Goal: Task Accomplishment & Management: Manage account settings

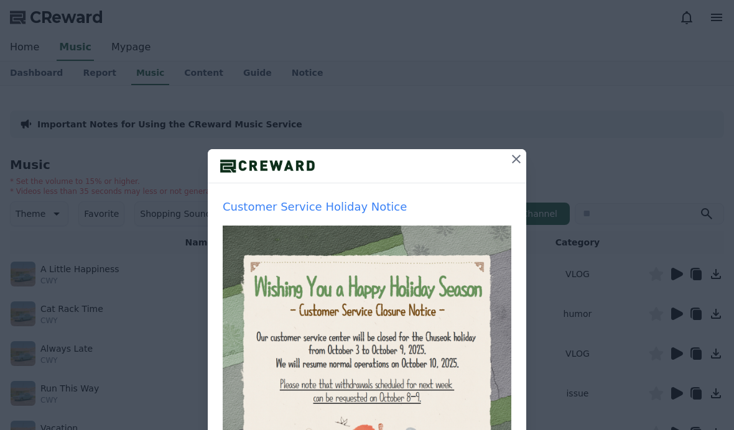
click at [44, 74] on div "Customer Service Holiday Notice Hide for a week Close" at bounding box center [367, 296] width 734 height 593
click at [520, 144] on div "Customer Service Holiday Notice Hide for a week Close" at bounding box center [367, 296] width 734 height 593
click at [513, 163] on icon at bounding box center [516, 159] width 9 height 9
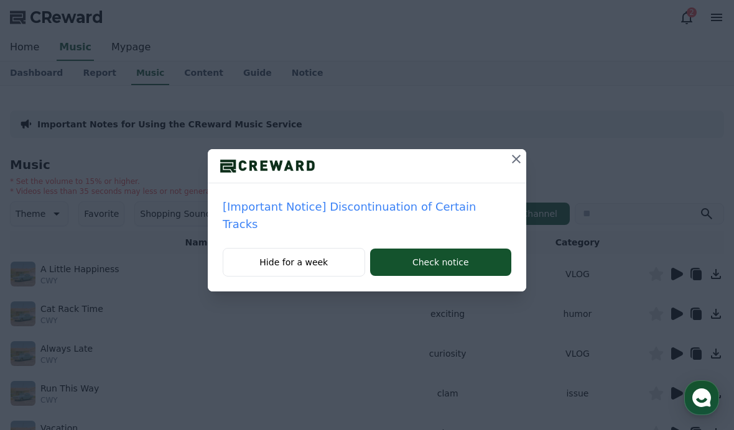
click at [509, 155] on icon at bounding box center [516, 159] width 15 height 15
click at [512, 150] on button at bounding box center [516, 159] width 20 height 20
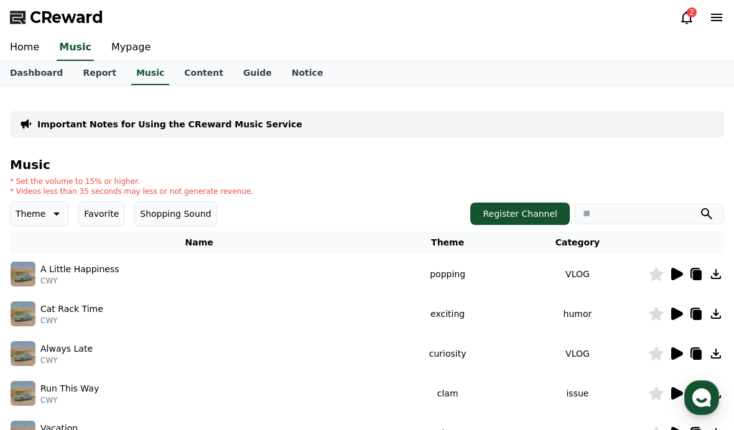
click at [32, 73] on link "Dashboard" at bounding box center [36, 74] width 73 height 24
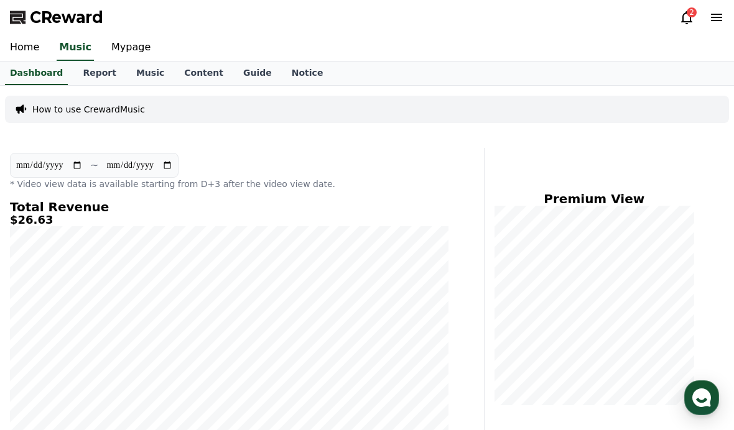
click at [679, 19] on icon at bounding box center [686, 17] width 15 height 15
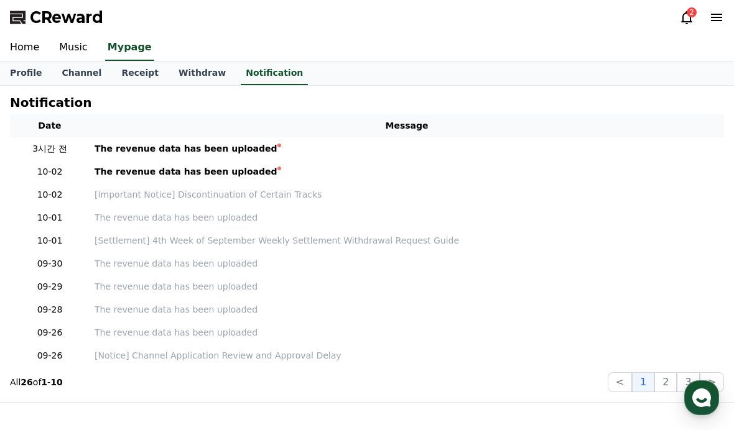
click at [685, 23] on icon at bounding box center [686, 17] width 15 height 15
click at [115, 172] on div "The revenue data has been uploaded" at bounding box center [186, 171] width 183 height 13
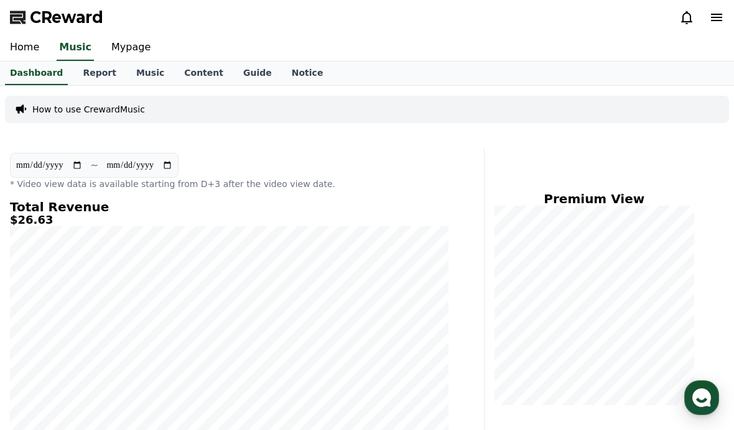
click at [687, 18] on icon at bounding box center [686, 17] width 15 height 15
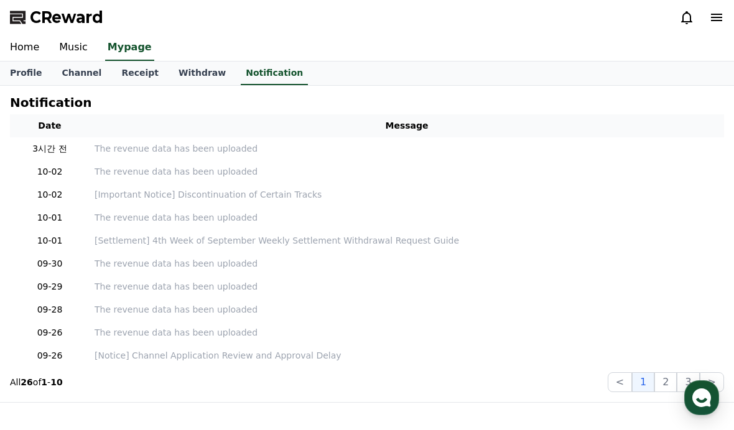
click at [60, 50] on link "Music" at bounding box center [73, 48] width 48 height 26
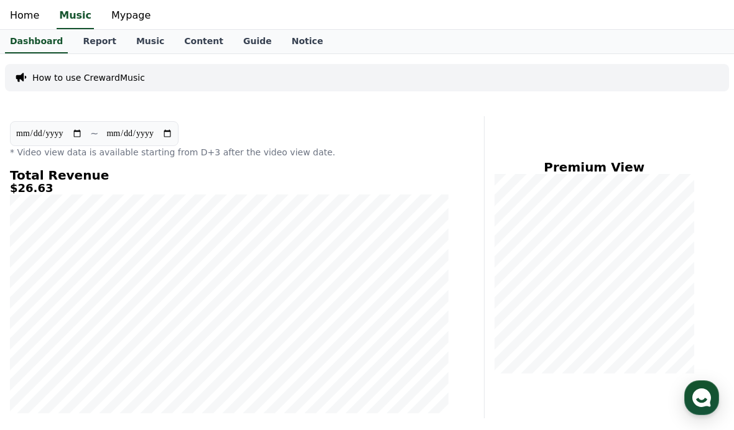
scroll to position [24, 0]
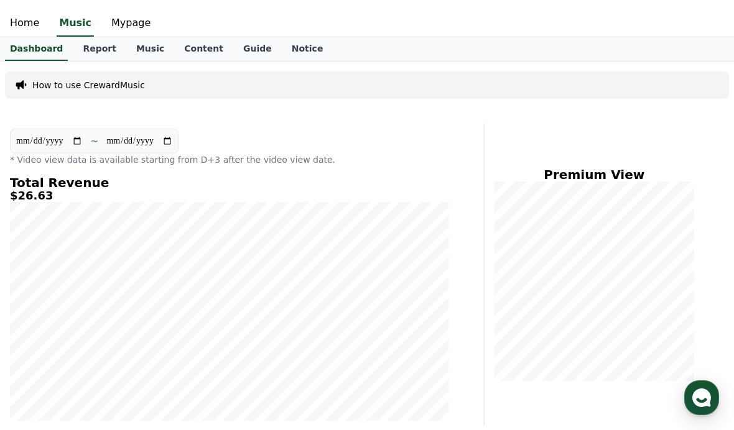
click at [116, 18] on link "Mypage" at bounding box center [130, 24] width 59 height 26
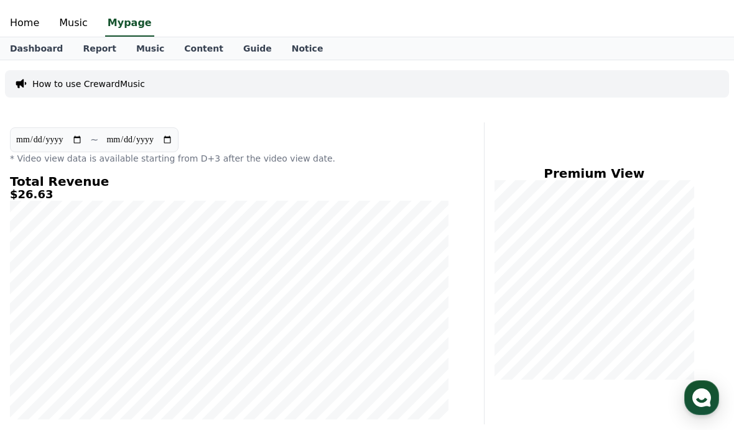
select select "**********"
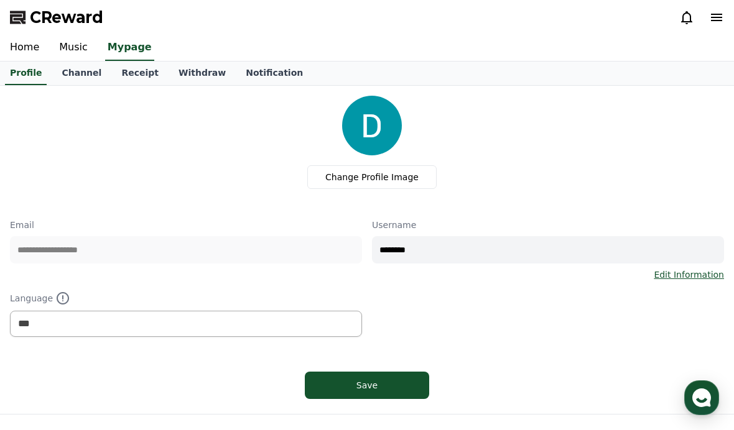
click at [111, 72] on link "Receipt" at bounding box center [139, 74] width 57 height 24
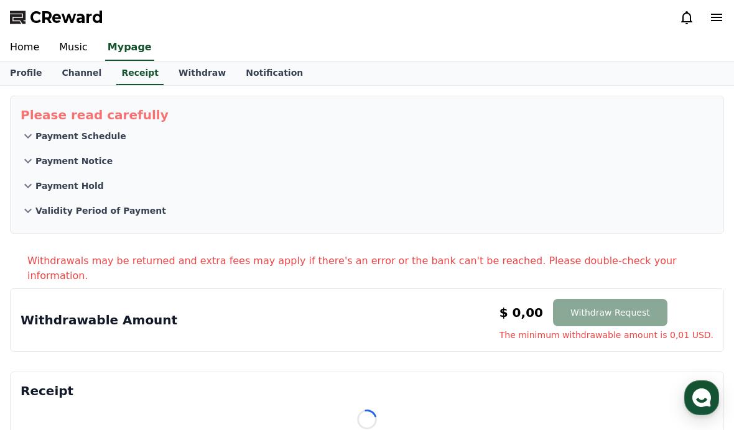
click at [81, 76] on link "Channel" at bounding box center [82, 74] width 60 height 24
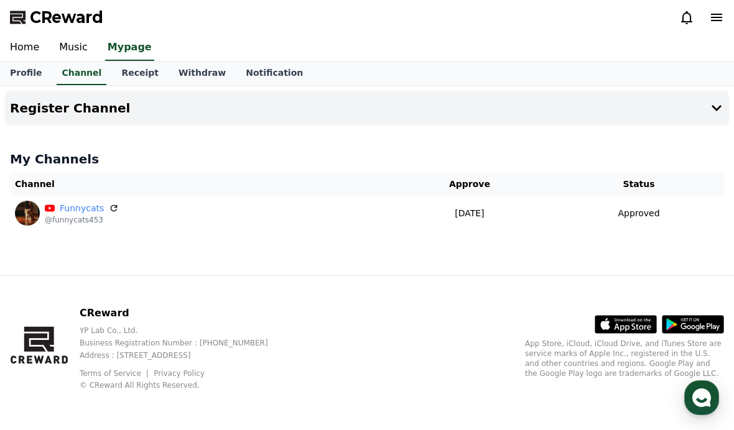
click at [115, 81] on link "Receipt" at bounding box center [139, 74] width 57 height 24
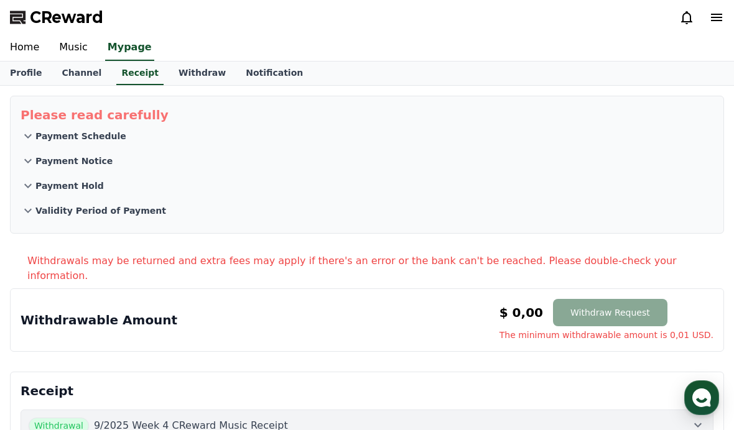
click at [168, 80] on link "Withdraw" at bounding box center [201, 74] width 67 height 24
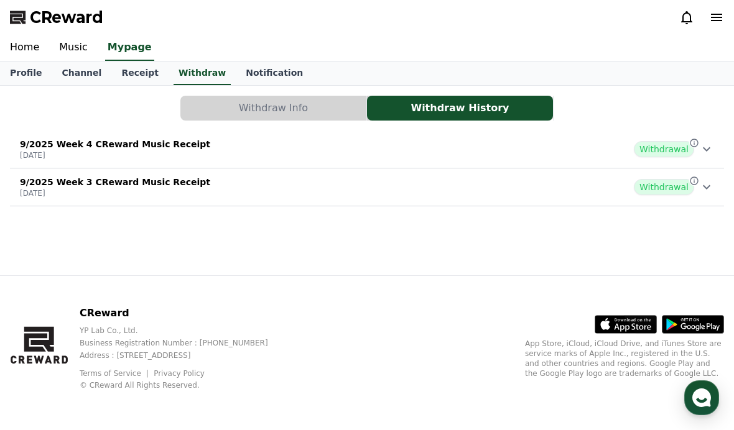
click at [112, 146] on p "9/2025 Week 4 CReward Music Receipt" at bounding box center [115, 144] width 190 height 12
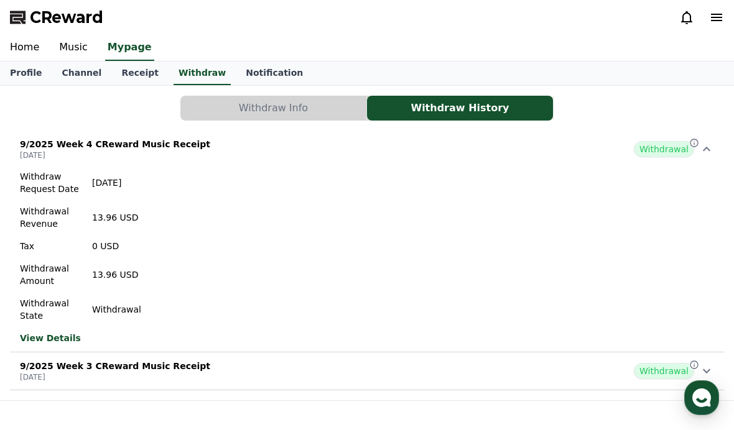
click at [98, 369] on p "9/2025 Week 3 CReward Music Receipt" at bounding box center [115, 366] width 190 height 12
click at [61, 48] on link "Music" at bounding box center [73, 48] width 48 height 26
